Goal: Task Accomplishment & Management: Complete application form

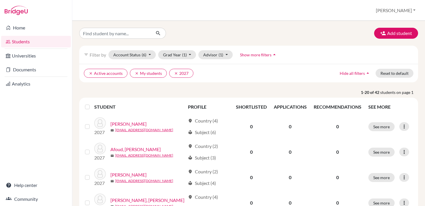
click at [119, 36] on input "Find student by name..." at bounding box center [115, 33] width 72 height 11
type input "[PERSON_NAME]"
click button "submit" at bounding box center [158, 33] width 15 height 11
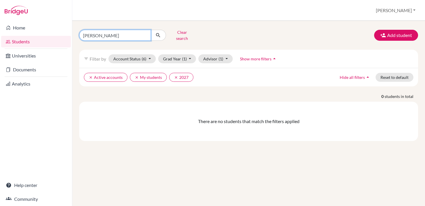
click at [147, 36] on input "[PERSON_NAME]" at bounding box center [115, 35] width 72 height 11
type input "s"
type input "[PERSON_NAME]"
click button "submit" at bounding box center [158, 35] width 15 height 11
click at [174, 76] on icon "clear" at bounding box center [176, 78] width 4 height 4
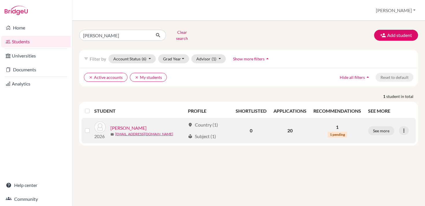
click at [131, 125] on link "[PERSON_NAME]" at bounding box center [129, 128] width 36 height 7
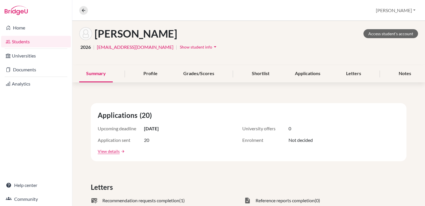
scroll to position [26, 0]
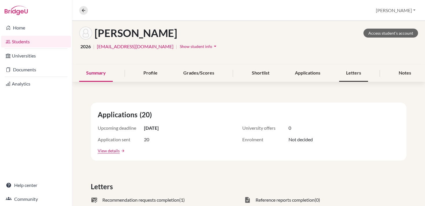
click at [346, 72] on div "Letters" at bounding box center [353, 73] width 29 height 17
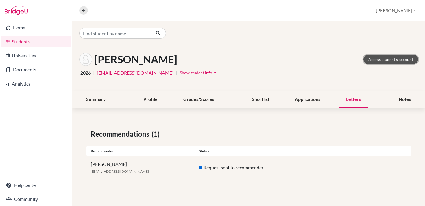
click at [390, 56] on link "Access student's account" at bounding box center [391, 59] width 55 height 9
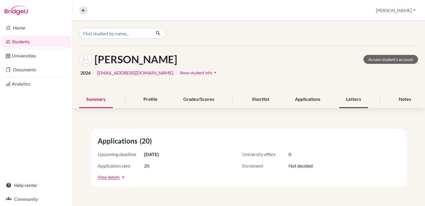
click at [348, 101] on div "Letters" at bounding box center [353, 99] width 29 height 17
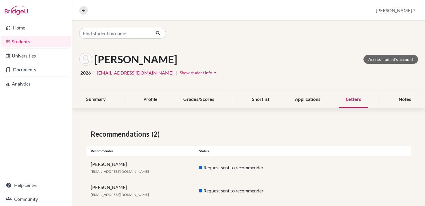
scroll to position [10, 0]
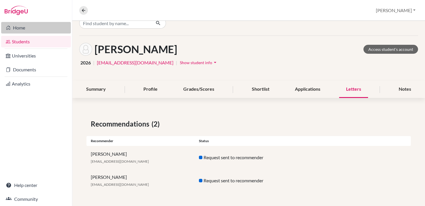
click at [39, 30] on link "Home" at bounding box center [36, 28] width 70 height 12
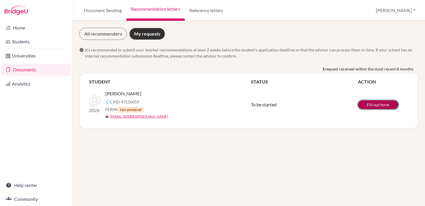
click at [372, 105] on link "Fill out form" at bounding box center [378, 104] width 41 height 9
click at [165, 137] on div "All recommenders My requests info It’s recommended to submit your teacher recom…" at bounding box center [248, 113] width 353 height 185
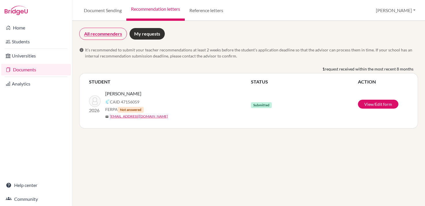
click at [119, 35] on link "All recommenders" at bounding box center [103, 34] width 48 height 12
